Goal: Task Accomplishment & Management: Manage account settings

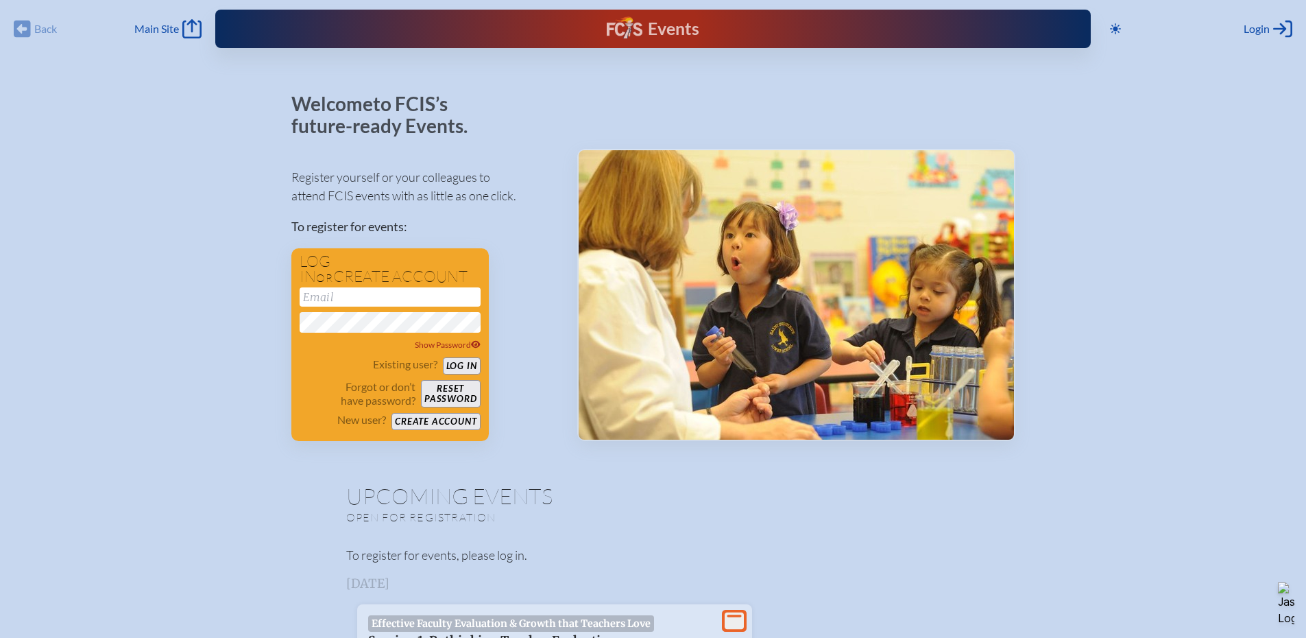
type input "[EMAIL_ADDRESS][DOMAIN_NAME]"
click at [471, 368] on button "Log in" at bounding box center [462, 365] width 38 height 17
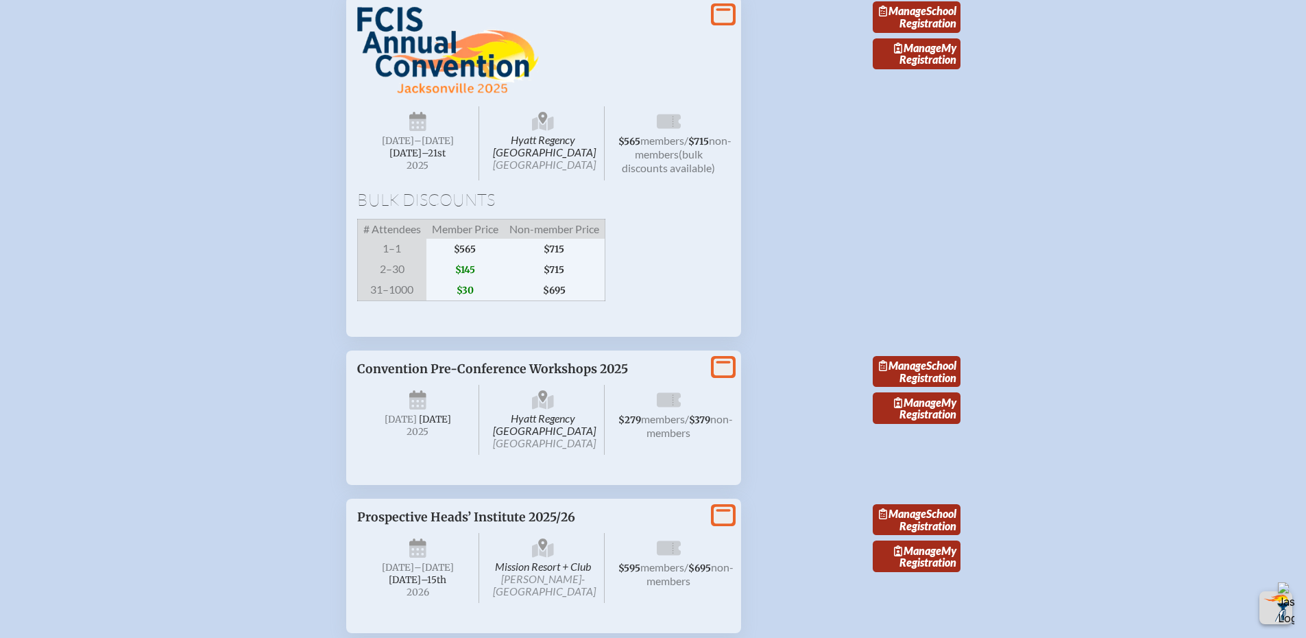
scroll to position [2400, 0]
click at [402, 179] on span "[DATE] –[DATE]–⁠21st , 2025" at bounding box center [418, 142] width 123 height 74
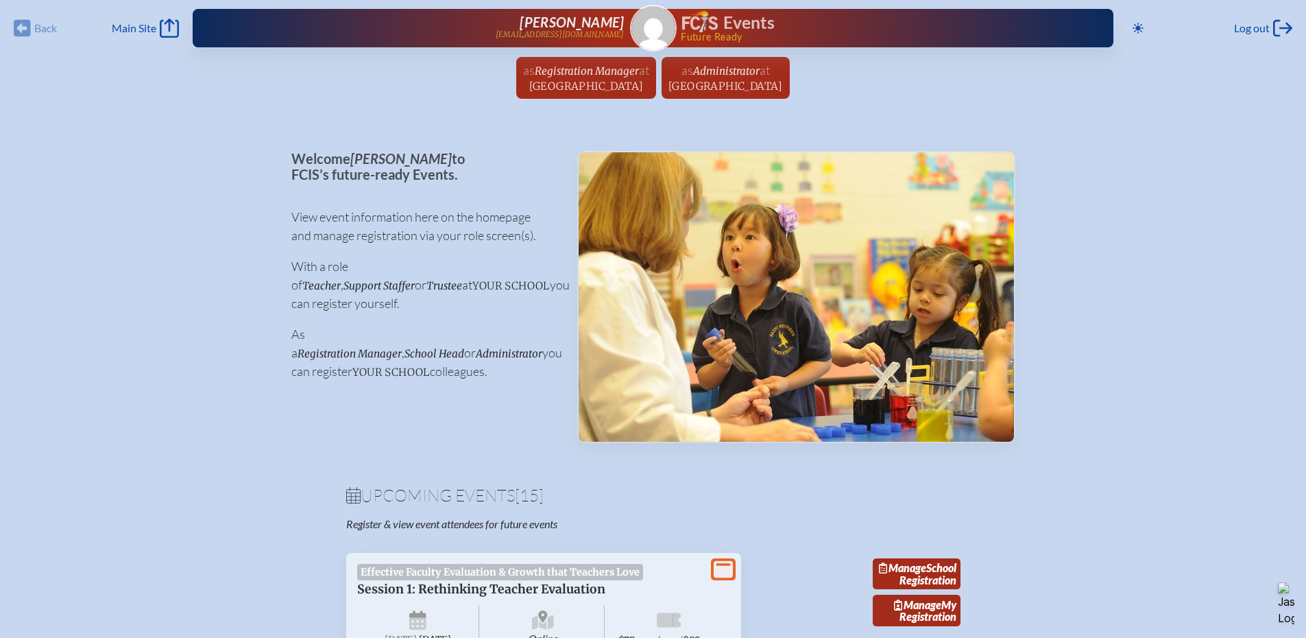
scroll to position [0, 0]
click at [125, 27] on span "Main Site" at bounding box center [134, 29] width 45 height 14
